Goal: Communication & Community: Answer question/provide support

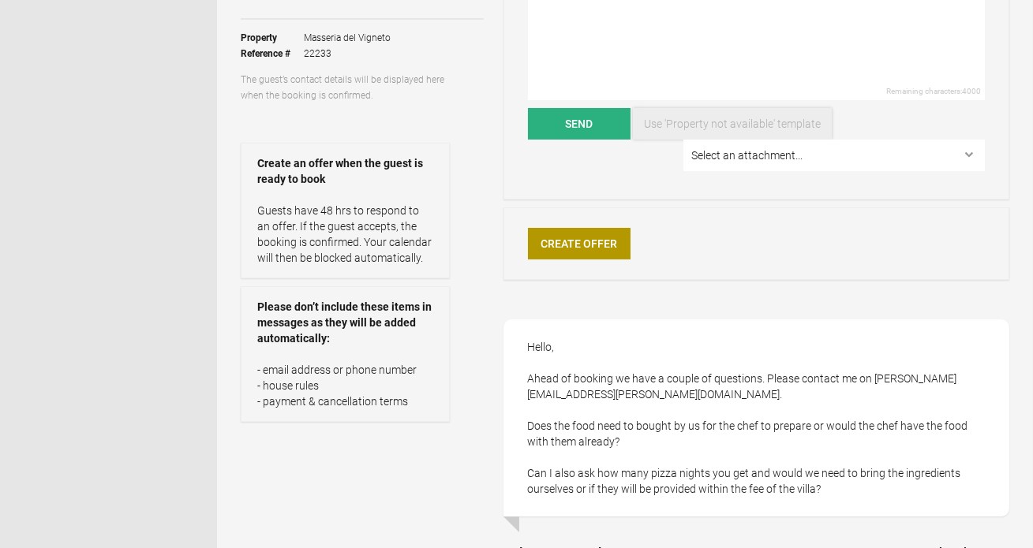
scroll to position [248, 0]
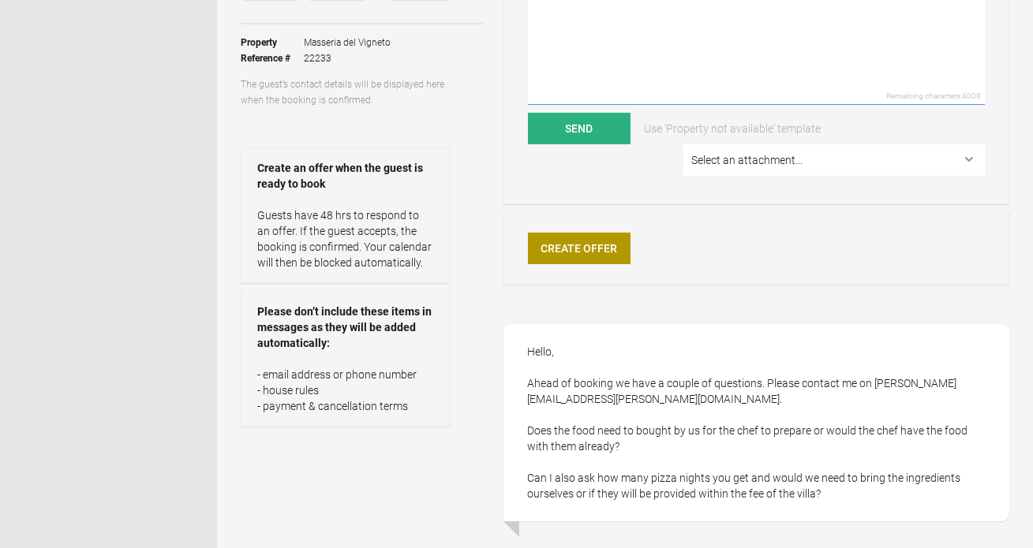
click at [589, 43] on textarea at bounding box center [756, 25] width 457 height 159
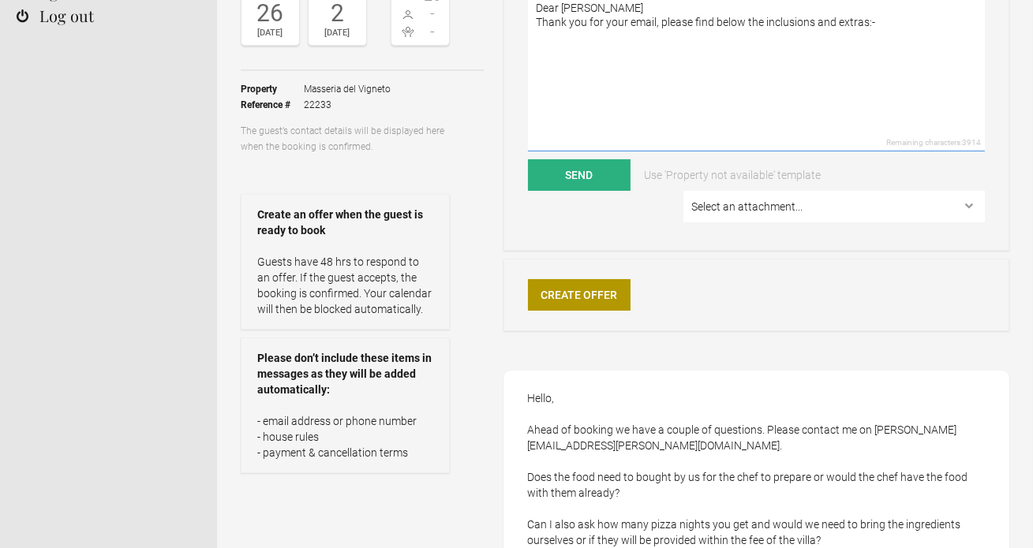
paste textarea "Your Stay Includes Daily housekeeping: Morning service (9am–11am) and evening t…"
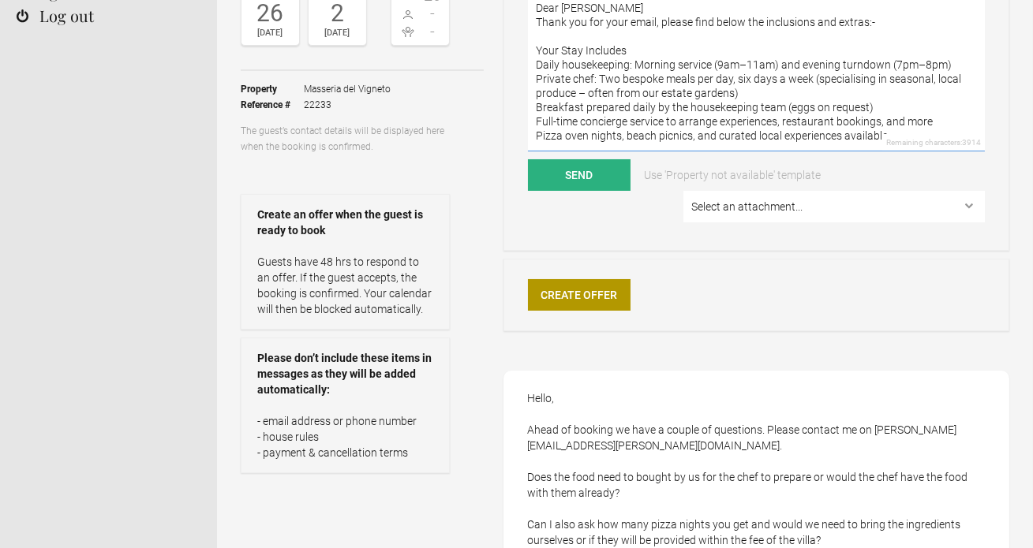
scroll to position [6, 0]
drag, startPoint x: 630, startPoint y: 47, endPoint x: 530, endPoint y: 47, distance: 99.4
click at [530, 47] on textarea "Dear [PERSON_NAME] Thank you for your email, please find below the inclusions a…" at bounding box center [756, 72] width 457 height 159
click at [537, 57] on textarea "Dear [PERSON_NAME] Thank you for your email, please find below the inclusions a…" at bounding box center [756, 72] width 457 height 159
click at [598, 70] on textarea "Dear [PERSON_NAME] Thank you for your email, please find below the inclusions a…" at bounding box center [756, 72] width 457 height 159
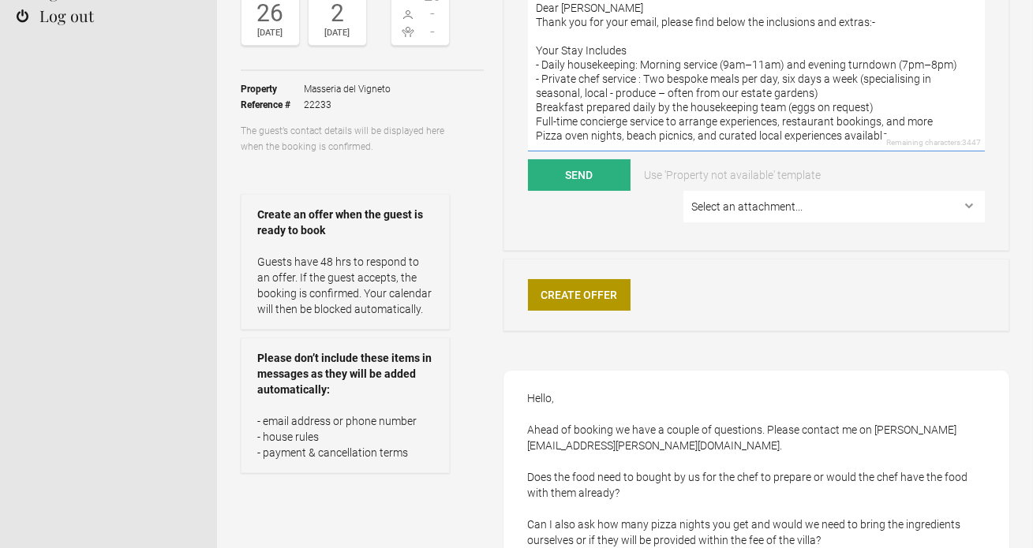
click at [537, 103] on textarea "Dear [PERSON_NAME] Thank you for your email, please find below the inclusions a…" at bounding box center [756, 72] width 457 height 159
click at [537, 126] on textarea "Dear [PERSON_NAME] Thank you for your email, please find below the inclusions a…" at bounding box center [756, 72] width 457 height 159
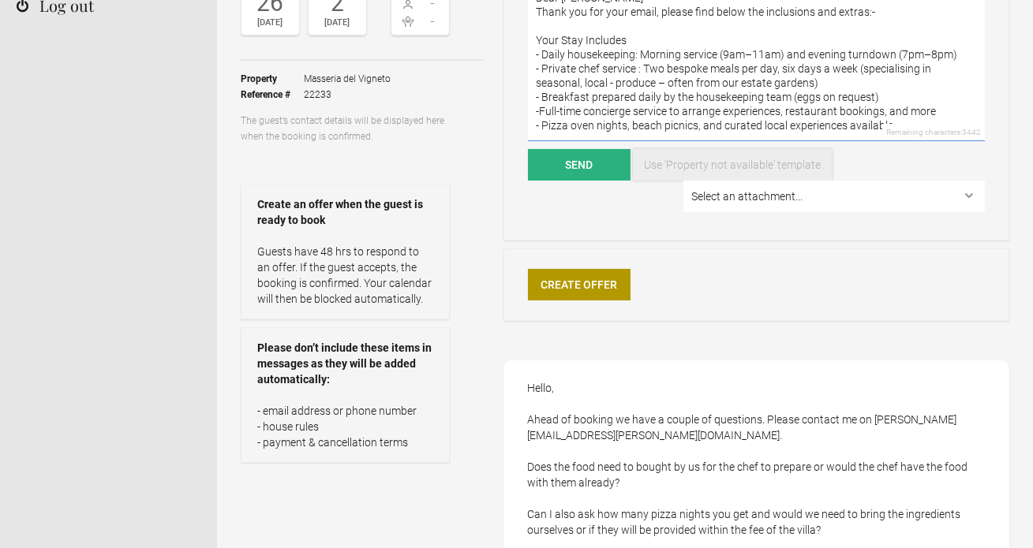
scroll to position [210, 0]
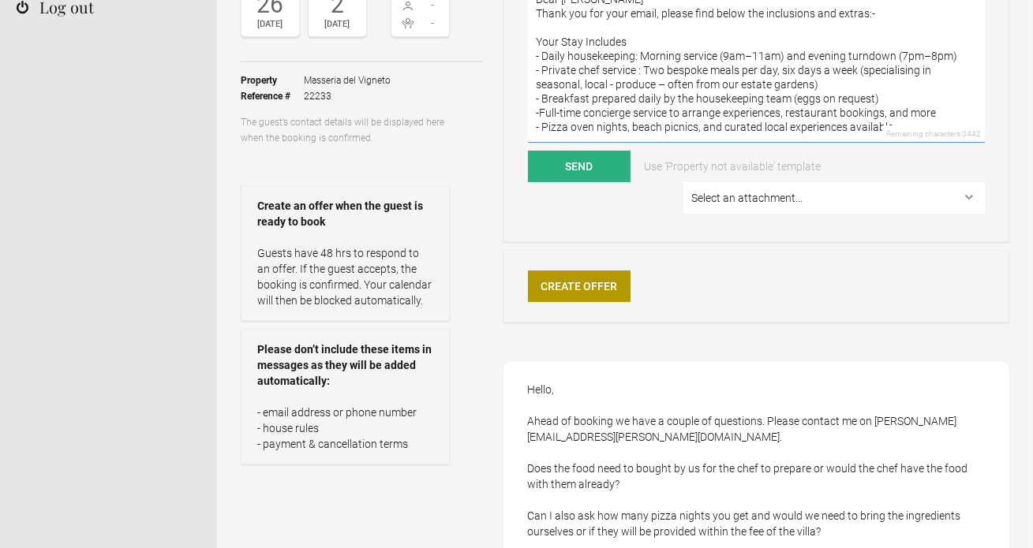
click at [902, 125] on textarea "Dear [PERSON_NAME] Thank you for your email, please find below the inclusions a…" at bounding box center [756, 63] width 457 height 159
paste textarea "Additional Services (Available on Request) Groceries and drinks (with 15% handl…"
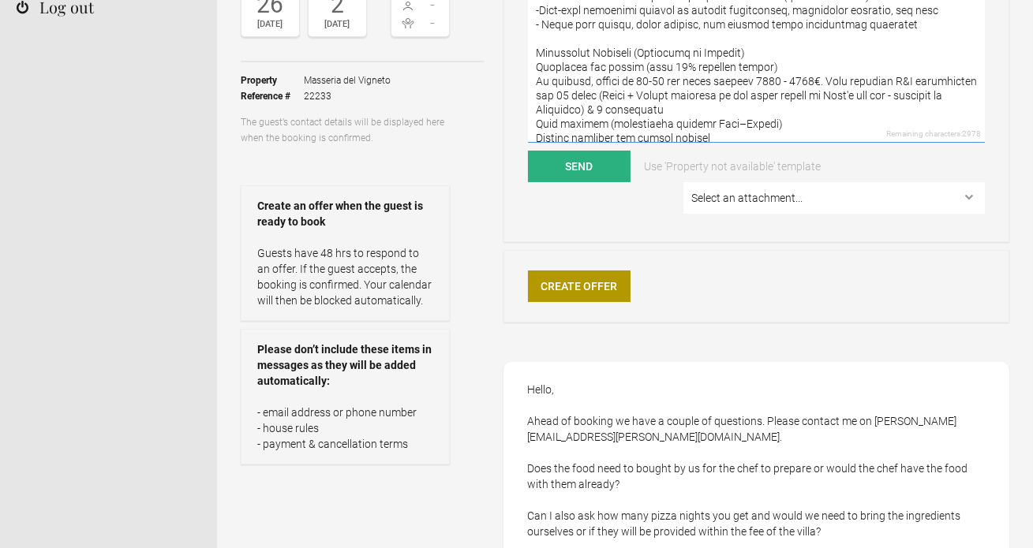
scroll to position [91, 0]
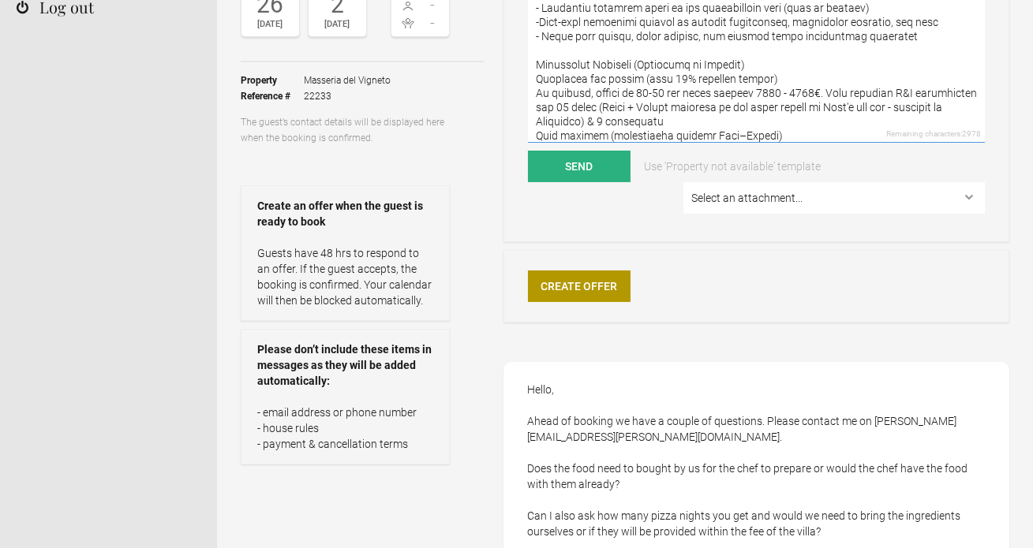
click at [538, 77] on textarea at bounding box center [756, 63] width 457 height 159
drag, startPoint x: 586, startPoint y: 78, endPoint x: 544, endPoint y: 77, distance: 42.6
click at [544, 77] on textarea at bounding box center [756, 63] width 457 height 159
click at [759, 76] on textarea at bounding box center [756, 63] width 457 height 159
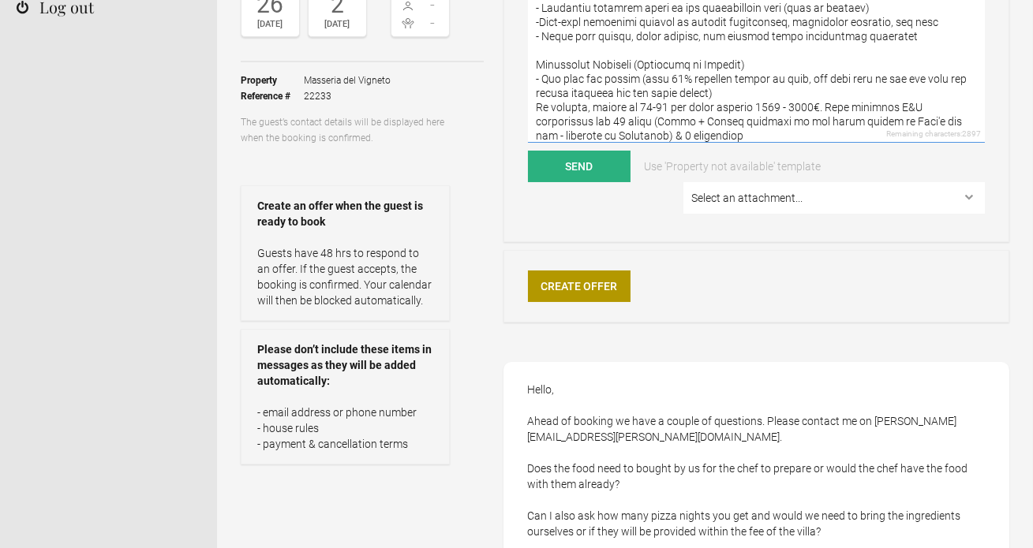
click at [761, 109] on textarea at bounding box center [756, 63] width 457 height 159
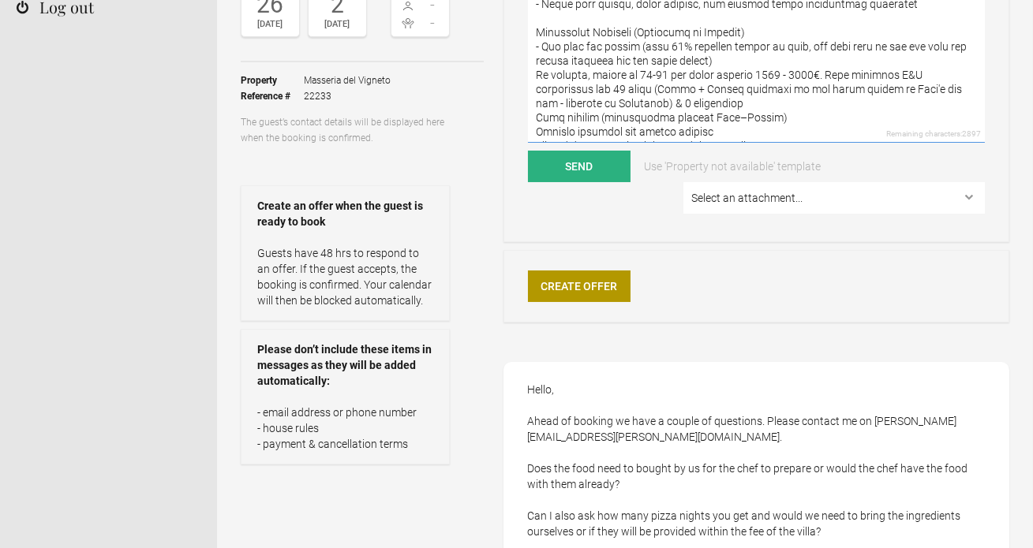
scroll to position [129, 0]
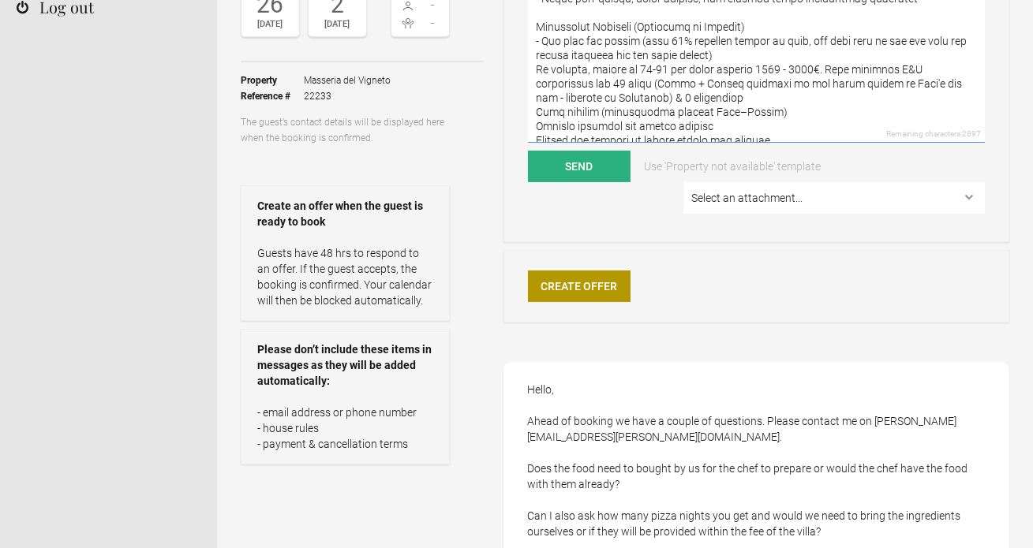
click at [779, 65] on textarea at bounding box center [756, 63] width 457 height 159
click at [798, 110] on textarea at bounding box center [756, 63] width 457 height 159
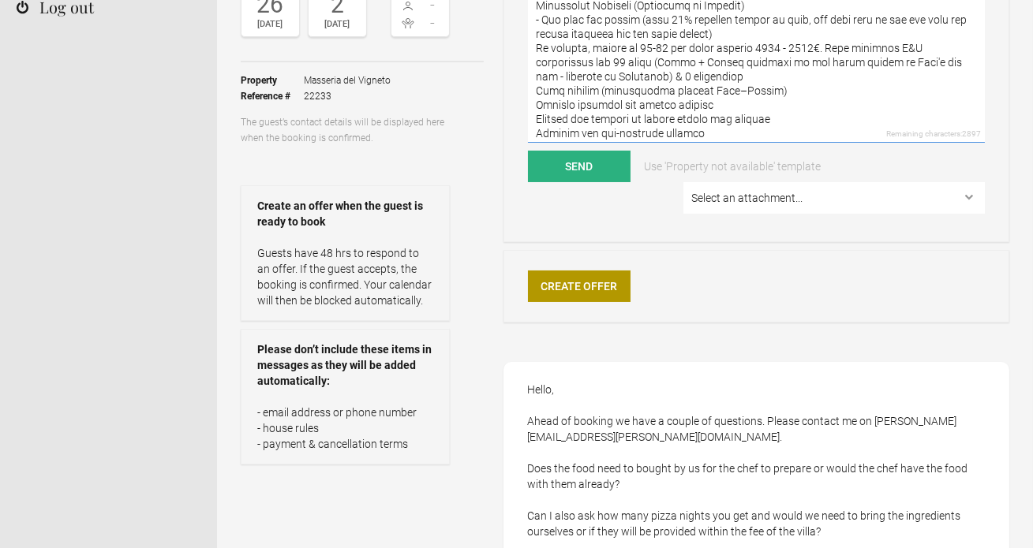
scroll to position [151, 0]
click at [537, 46] on textarea at bounding box center [756, 63] width 457 height 159
click at [536, 90] on textarea at bounding box center [756, 63] width 457 height 159
click at [536, 116] on textarea at bounding box center [756, 63] width 457 height 159
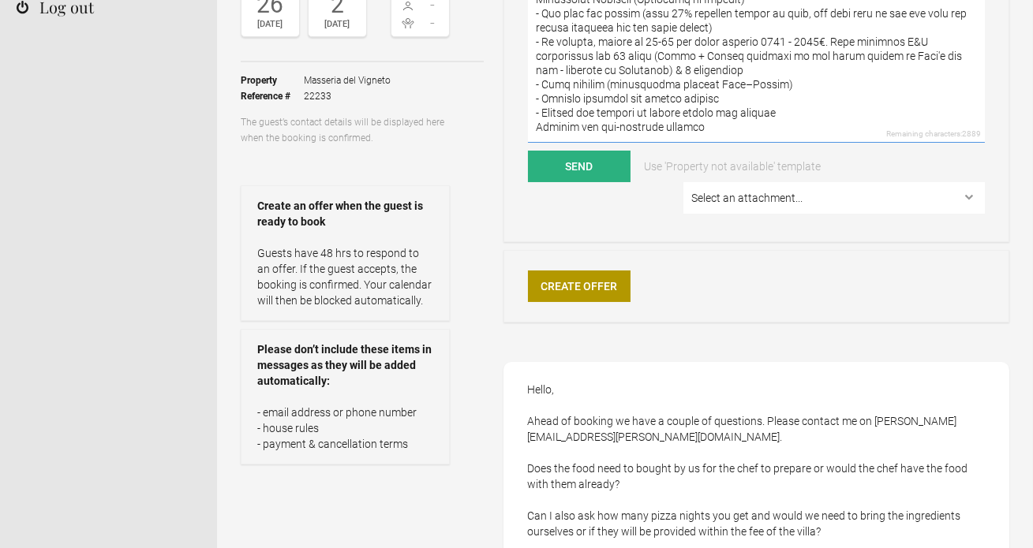
scroll to position [177, 0]
click at [537, 107] on textarea at bounding box center [756, 63] width 457 height 159
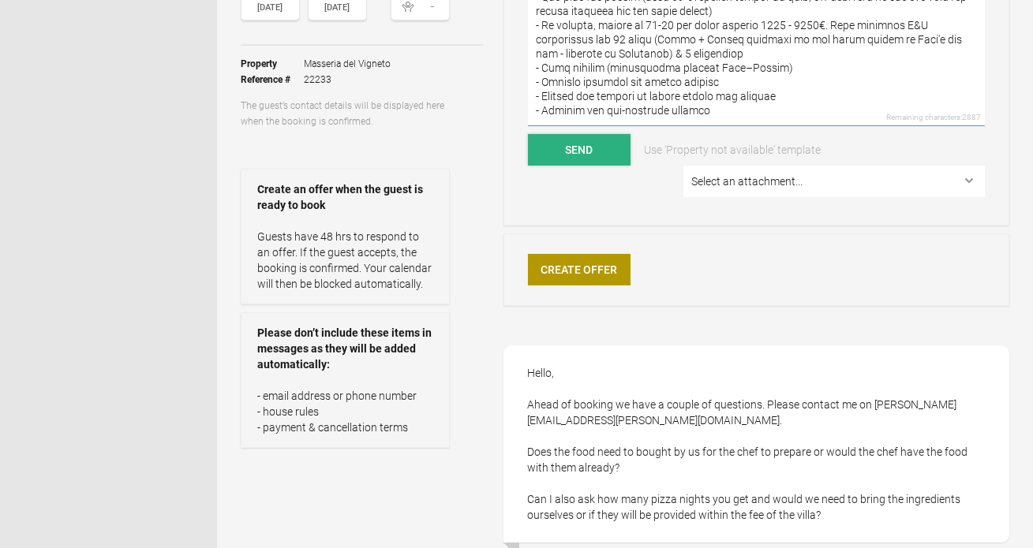
scroll to position [230, 0]
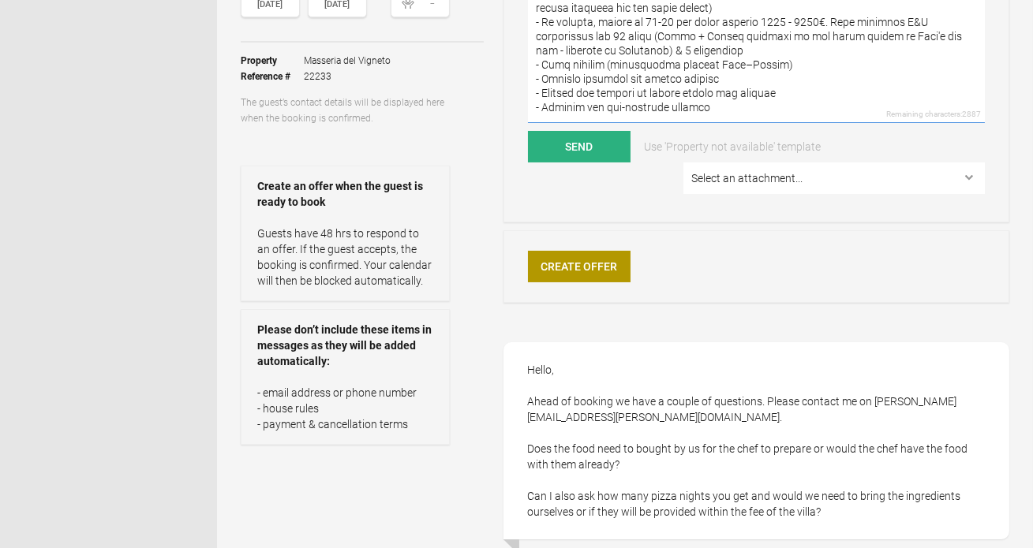
click at [632, 103] on textarea at bounding box center [756, 43] width 457 height 159
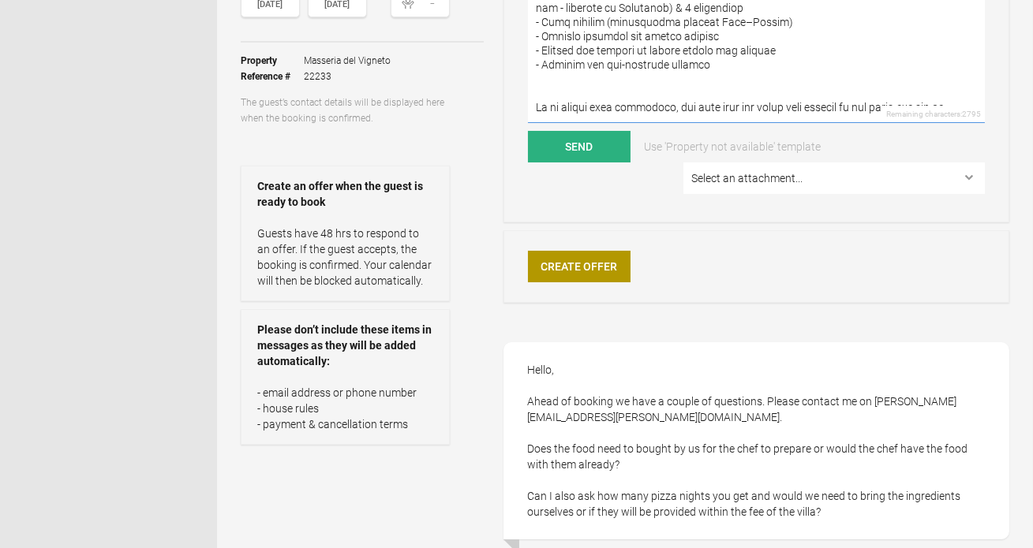
scroll to position [219, 0]
drag, startPoint x: 847, startPoint y: 87, endPoint x: 826, endPoint y: 87, distance: 20.5
click at [826, 87] on textarea at bounding box center [756, 43] width 457 height 159
drag, startPoint x: 875, startPoint y: 88, endPoint x: 862, endPoint y: 88, distance: 12.6
click at [862, 88] on textarea at bounding box center [756, 43] width 457 height 159
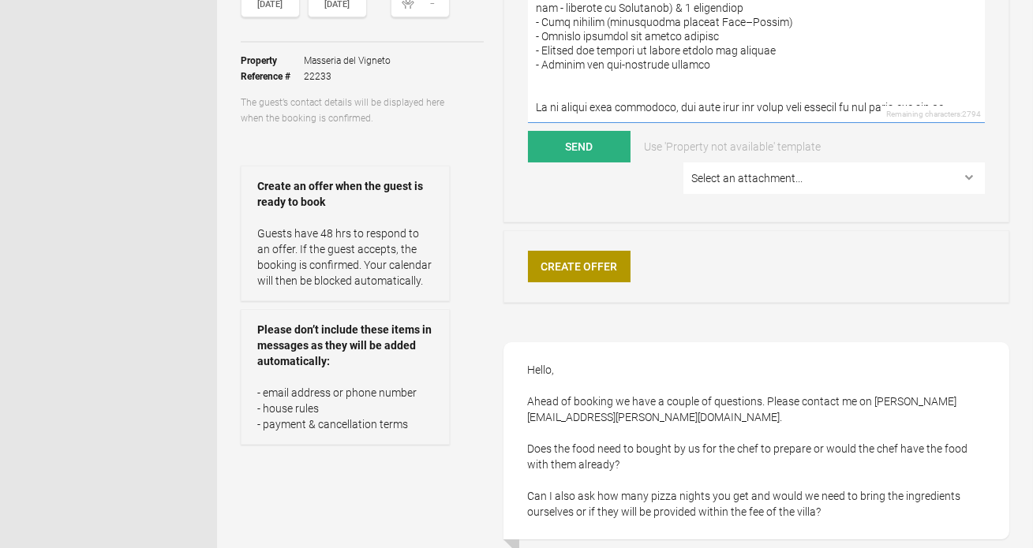
click at [689, 85] on textarea at bounding box center [756, 43] width 457 height 159
click at [723, 87] on textarea at bounding box center [756, 43] width 457 height 159
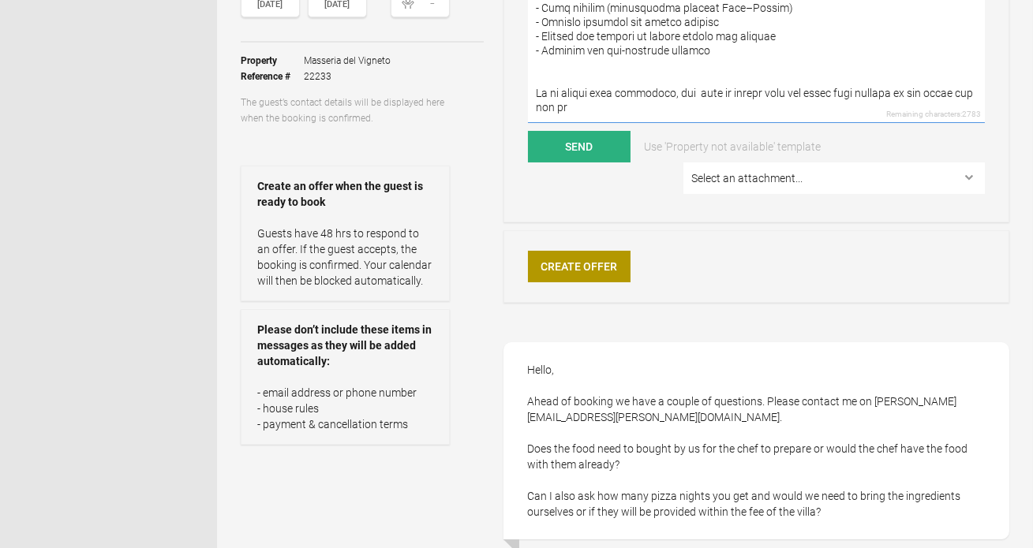
drag, startPoint x: 596, startPoint y: 100, endPoint x: 536, endPoint y: 100, distance: 59.2
click at [536, 100] on textarea at bounding box center [756, 43] width 457 height 159
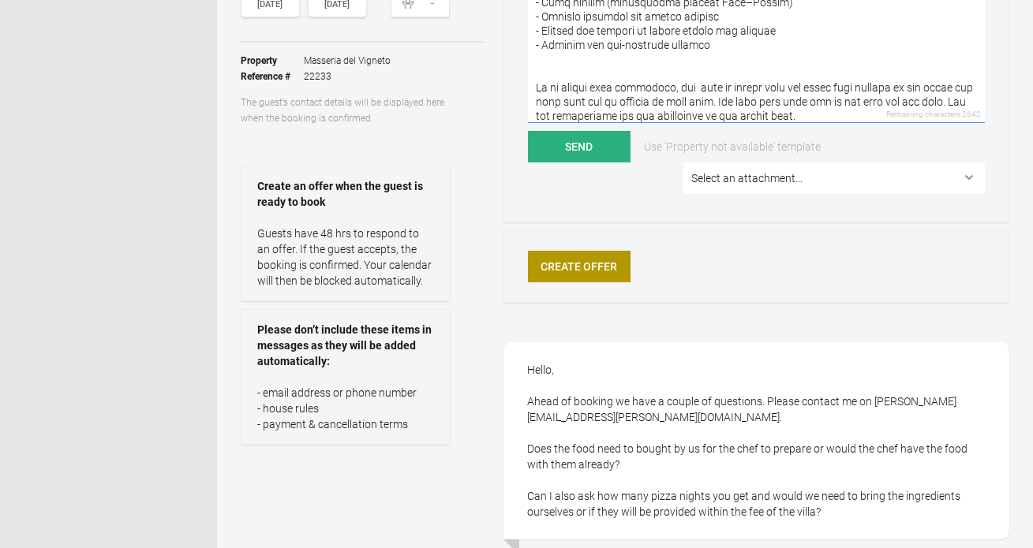
scroll to position [269, 0]
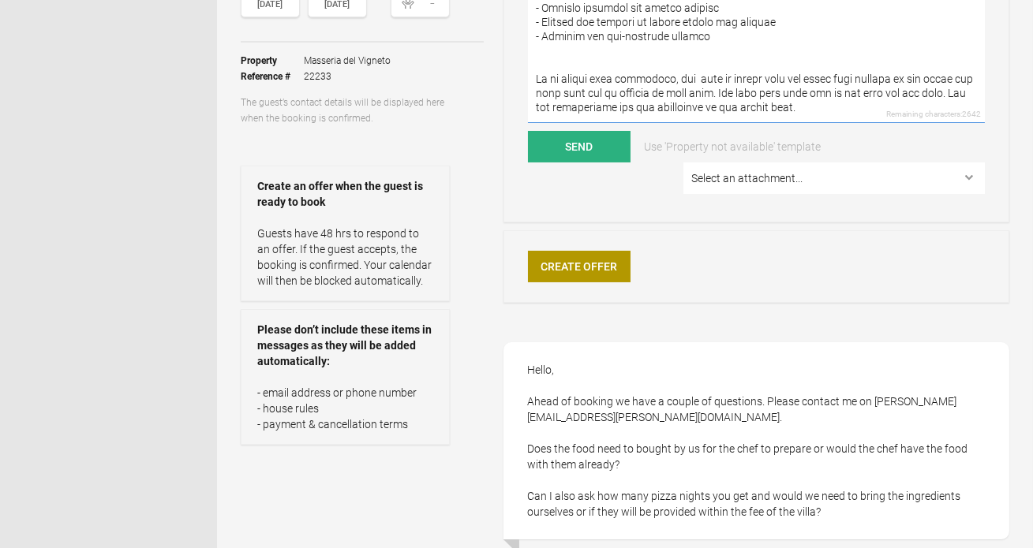
drag, startPoint x: 551, startPoint y: 115, endPoint x: 529, endPoint y: 115, distance: 21.3
click at [529, 115] on textarea at bounding box center [756, 43] width 457 height 159
click at [626, 69] on textarea at bounding box center [756, 43] width 457 height 159
drag, startPoint x: 607, startPoint y: 65, endPoint x: 533, endPoint y: 65, distance: 73.4
click at [533, 65] on textarea at bounding box center [756, 43] width 457 height 159
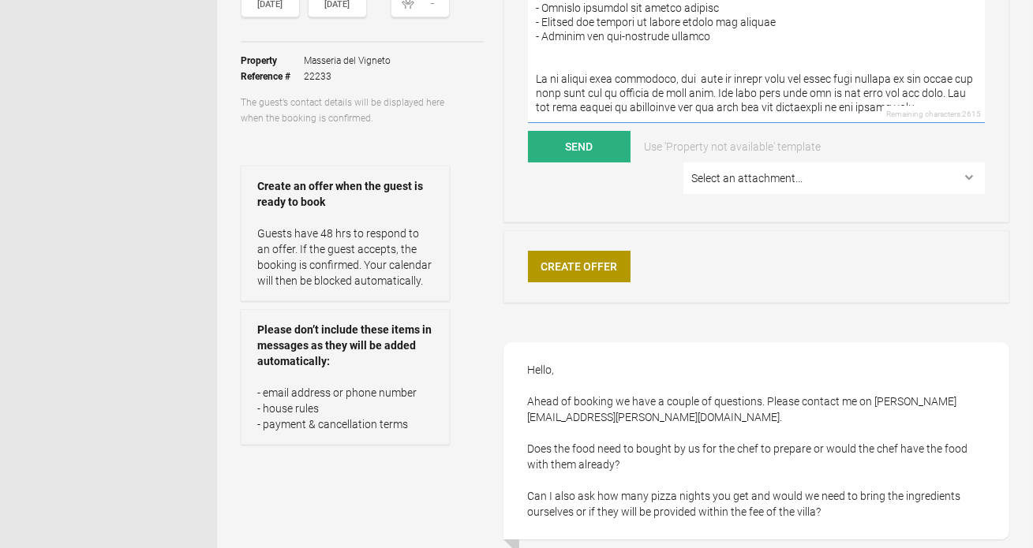
click at [903, 60] on textarea at bounding box center [756, 43] width 457 height 159
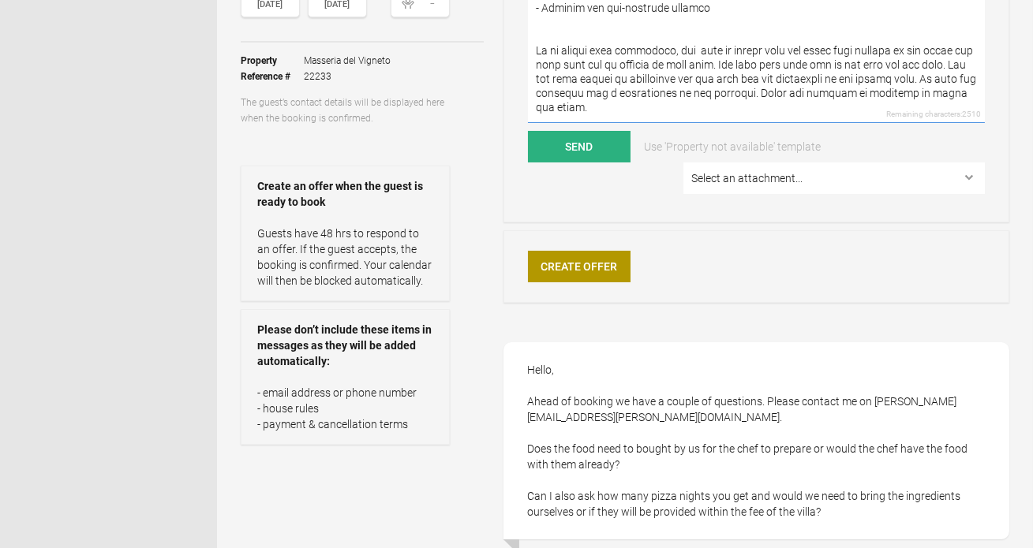
click at [896, 78] on textarea at bounding box center [756, 43] width 457 height 159
click at [876, 79] on textarea at bounding box center [756, 43] width 457 height 159
click at [757, 99] on textarea at bounding box center [756, 43] width 457 height 159
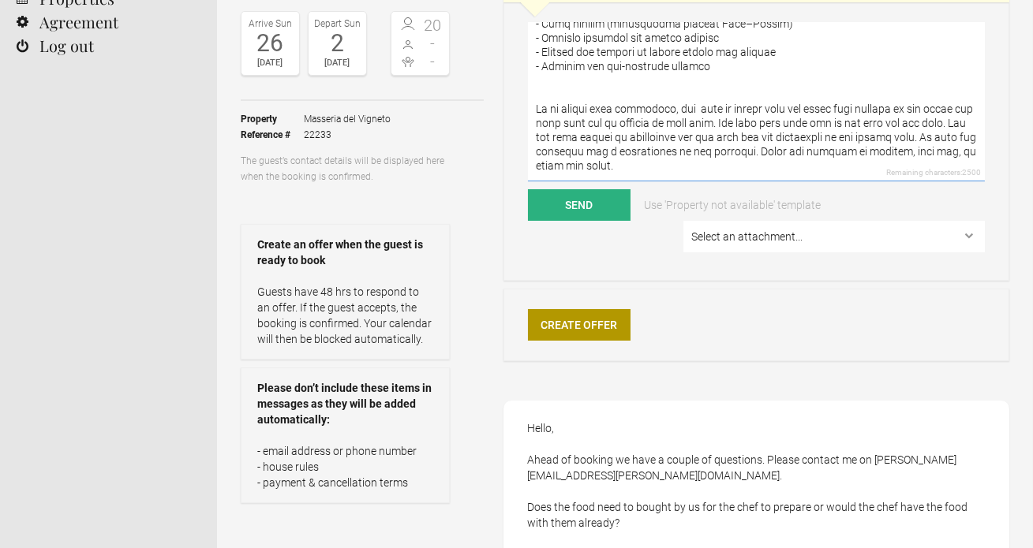
scroll to position [277, 0]
click at [667, 102] on textarea at bounding box center [756, 102] width 457 height 159
click at [687, 123] on textarea at bounding box center [756, 102] width 457 height 159
drag, startPoint x: 909, startPoint y: 87, endPoint x: 787, endPoint y: 84, distance: 122.3
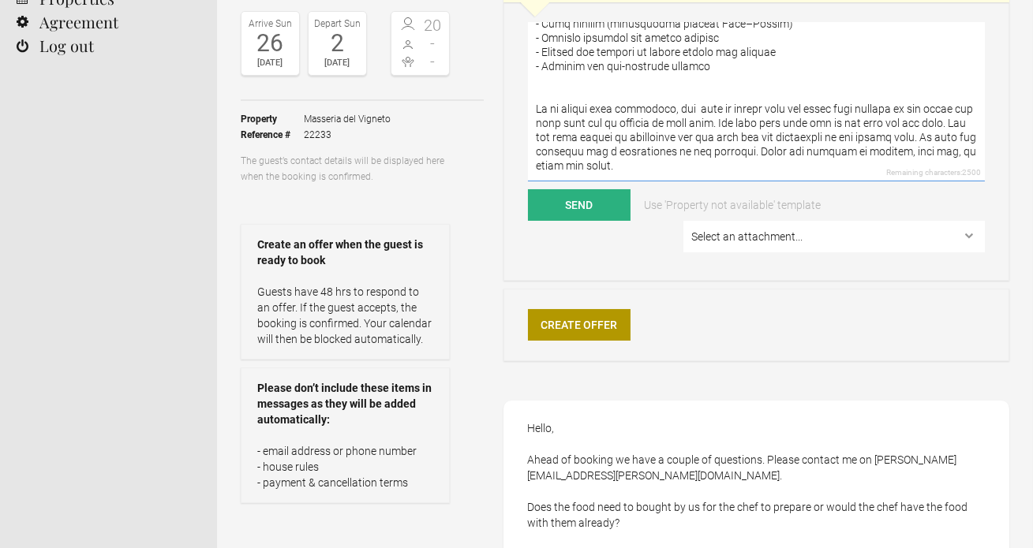
click at [787, 84] on textarea at bounding box center [756, 102] width 457 height 159
click at [683, 127] on textarea at bounding box center [756, 102] width 457 height 159
click at [581, 103] on textarea at bounding box center [756, 102] width 457 height 159
drag, startPoint x: 586, startPoint y: 104, endPoint x: 564, endPoint y: 104, distance: 22.1
click at [564, 104] on textarea at bounding box center [756, 102] width 457 height 159
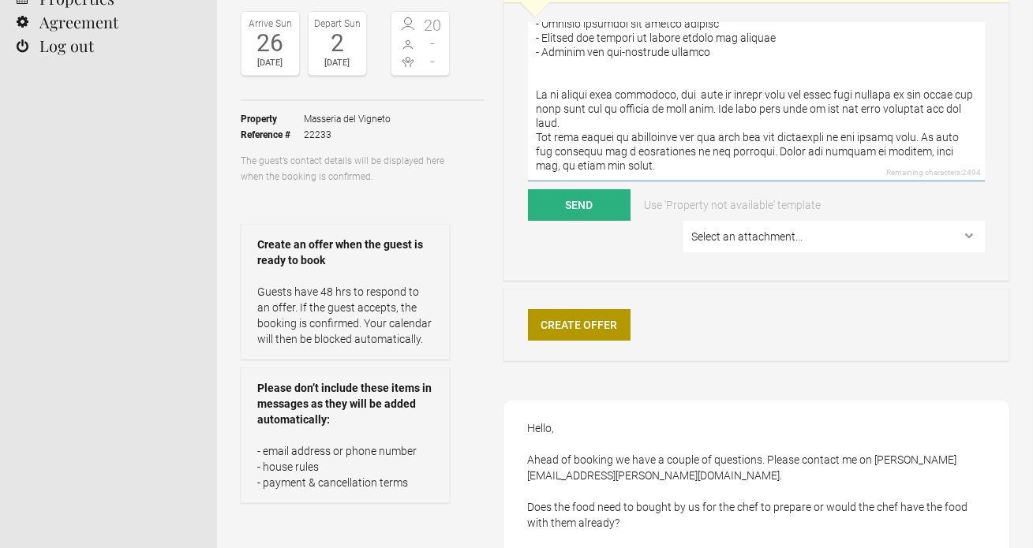
click at [594, 121] on textarea at bounding box center [756, 102] width 457 height 159
click at [608, 129] on textarea at bounding box center [756, 102] width 457 height 159
click at [628, 136] on textarea at bounding box center [756, 102] width 457 height 159
click at [671, 114] on textarea at bounding box center [756, 102] width 457 height 159
click at [619, 115] on textarea at bounding box center [756, 102] width 457 height 159
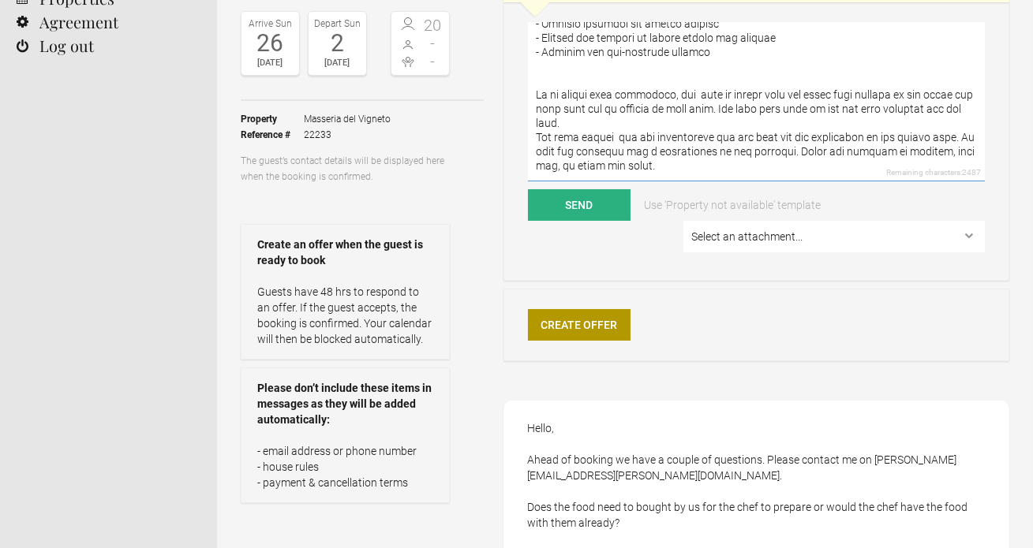
click at [641, 140] on textarea at bounding box center [756, 102] width 457 height 159
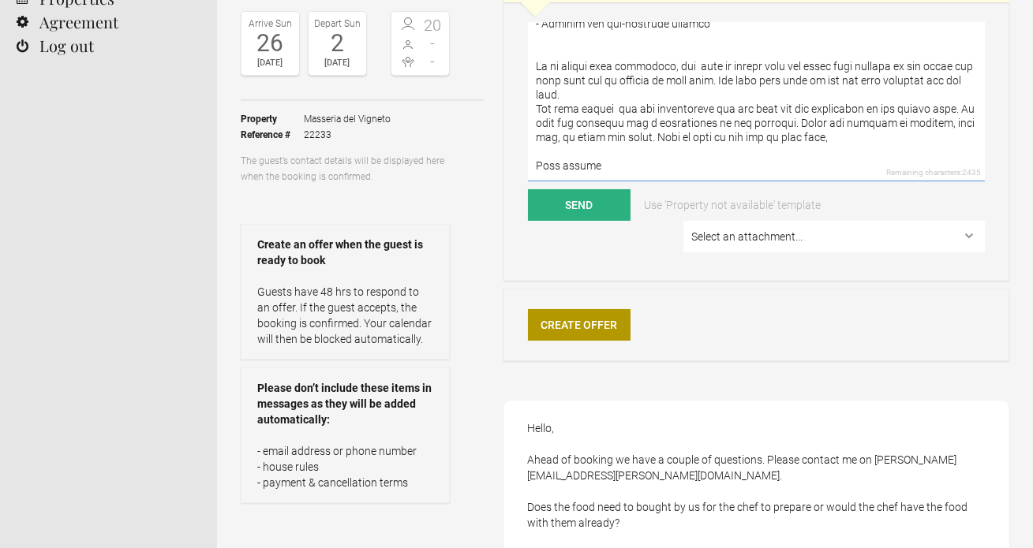
scroll to position [304, 0]
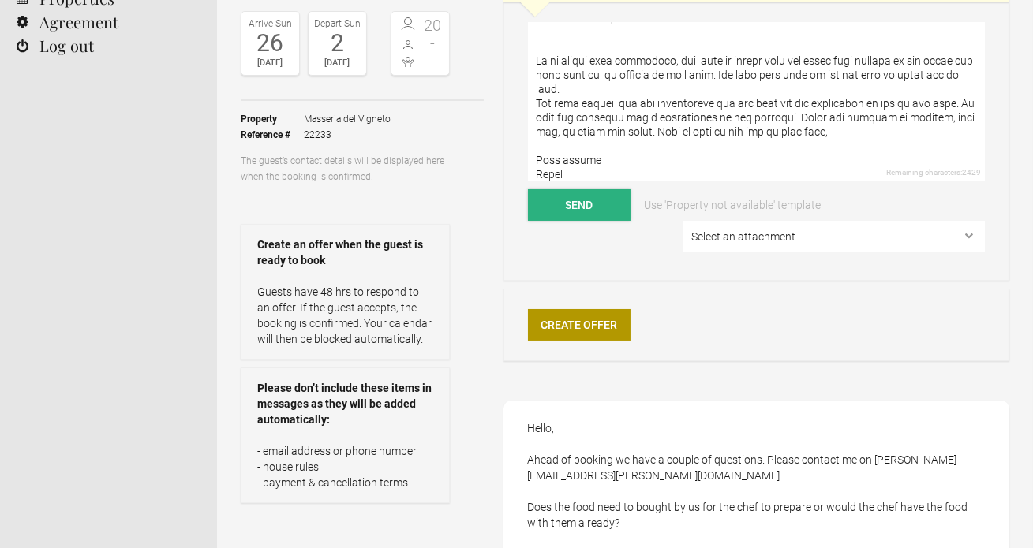
type textarea "Lore Ipsumd Sitam con adi elit seddo, eiusmo temp incid utl etdolorema ali enim…"
click at [540, 205] on button "Send" at bounding box center [579, 205] width 103 height 32
